Goal: Use online tool/utility: Utilize a website feature to perform a specific function

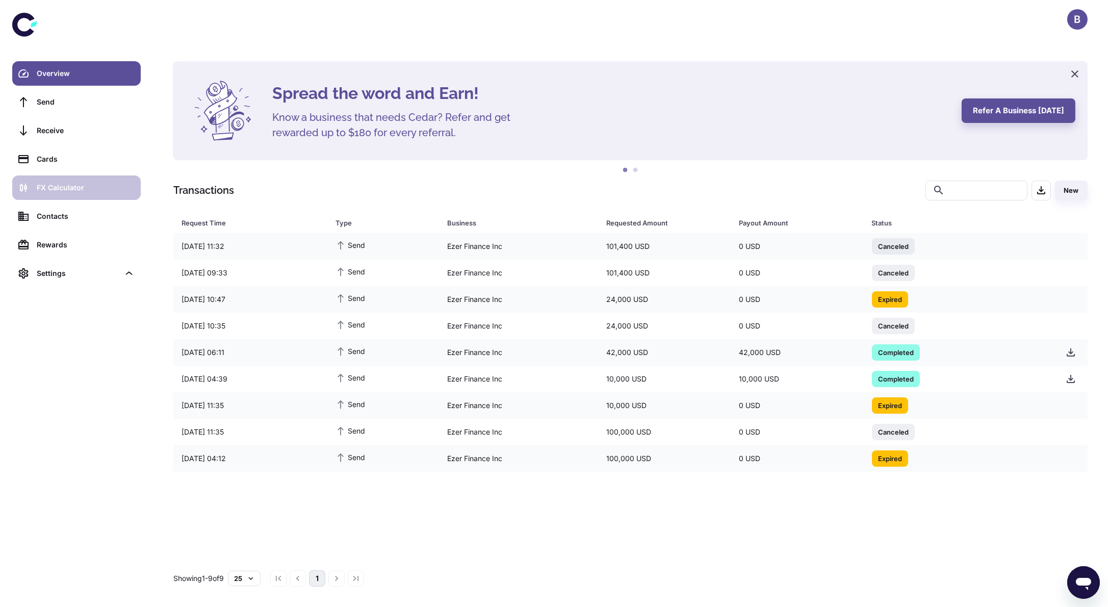
click at [80, 189] on div "FX Calculator" at bounding box center [86, 187] width 98 height 11
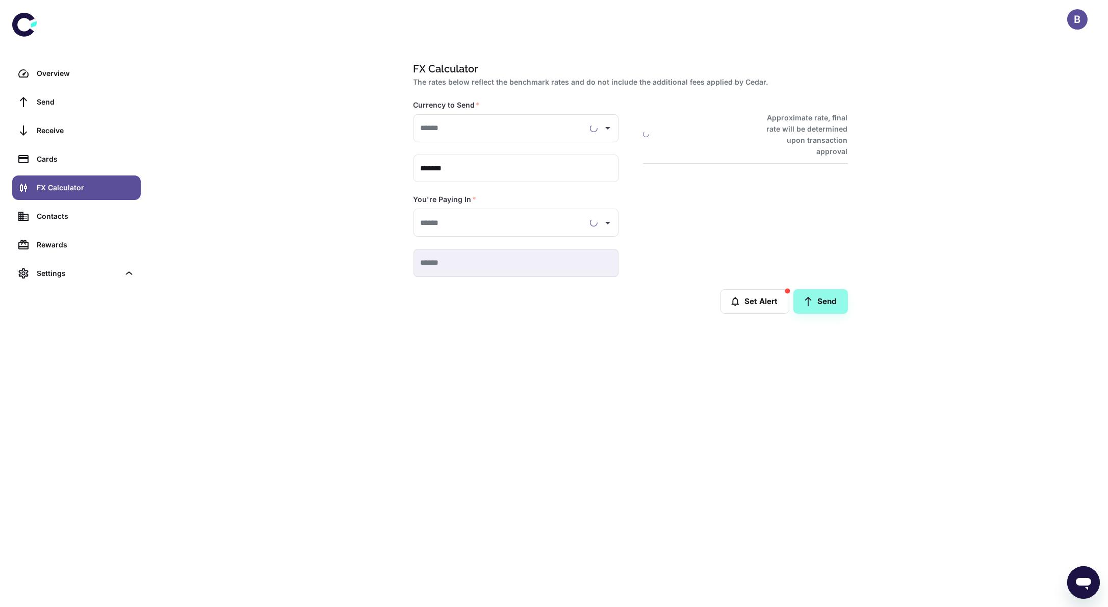
type input "**********"
click at [743, 447] on div "**********" at bounding box center [630, 303] width 955 height 607
